Goal: Task Accomplishment & Management: Manage account settings

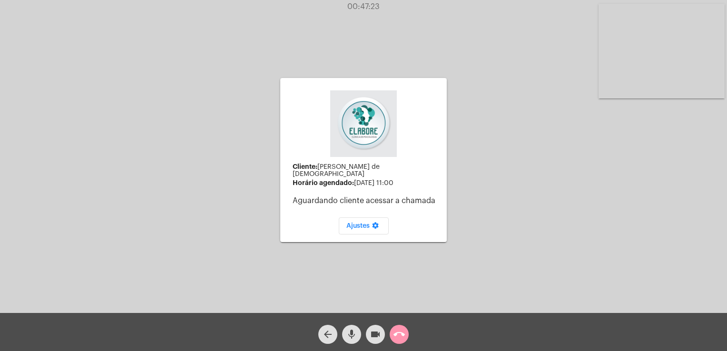
click at [311, 332] on div "arrow_back mic videocam call_end" at bounding box center [363, 332] width 727 height 38
click at [323, 336] on mat-icon "arrow_back" at bounding box center [327, 334] width 11 height 11
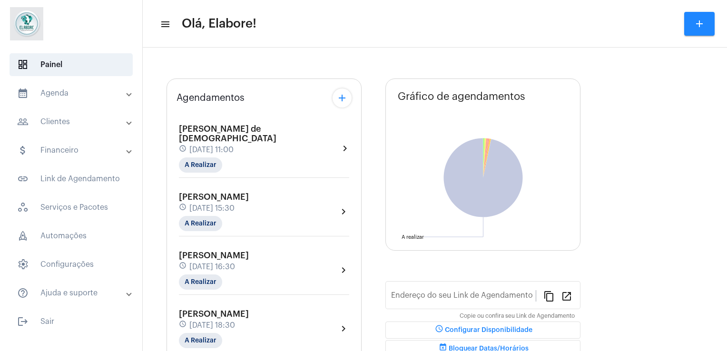
type input "[URL][DOMAIN_NAME]"
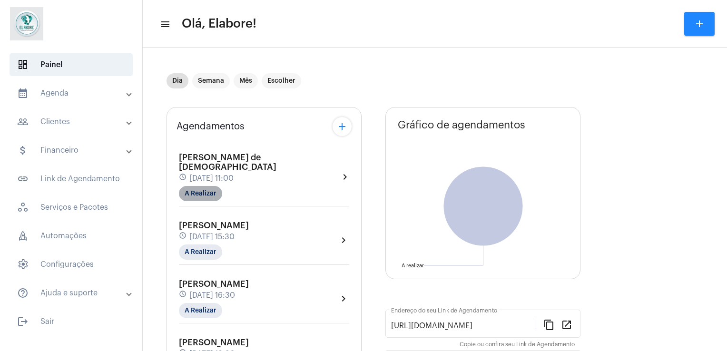
click at [189, 187] on mat-chip "A Realizar" at bounding box center [200, 193] width 43 height 15
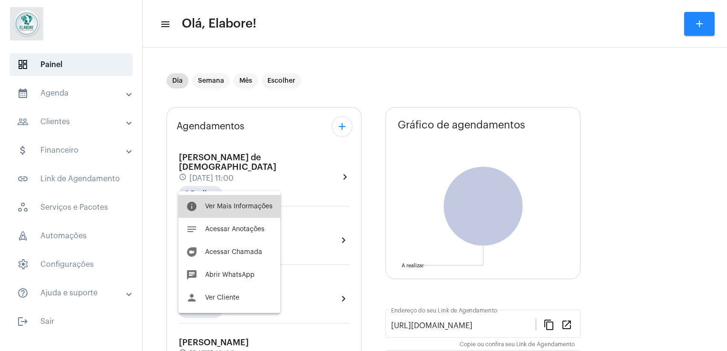
click at [230, 205] on span "Ver Mais Informações" at bounding box center [239, 206] width 68 height 7
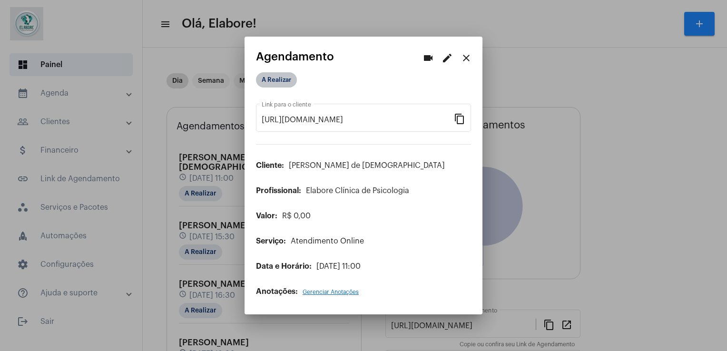
click at [270, 76] on mat-chip "A Realizar" at bounding box center [276, 79] width 41 height 15
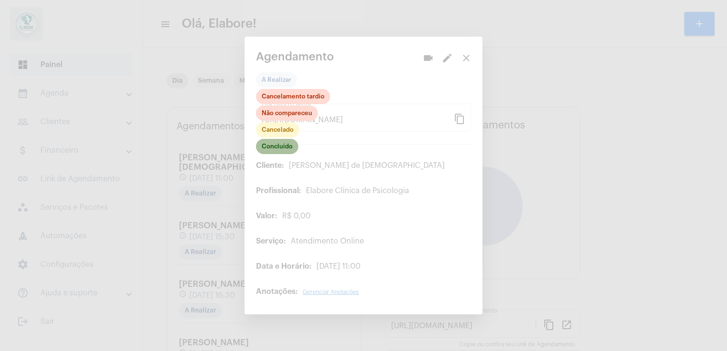
click at [287, 153] on mat-chip "Concluído" at bounding box center [277, 146] width 42 height 15
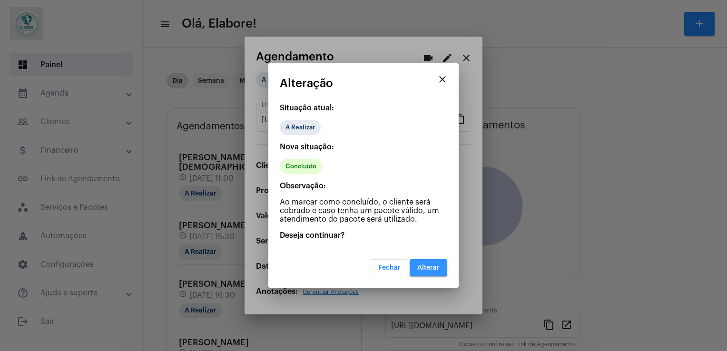
click at [444, 266] on button "Alterar" at bounding box center [429, 267] width 38 height 17
